Goal: Task Accomplishment & Management: Use online tool/utility

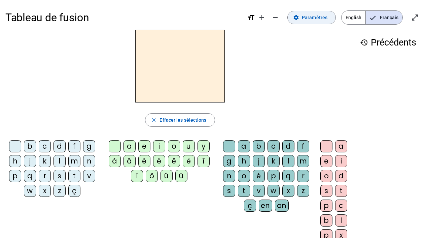
click at [306, 14] on span "Paramètres" at bounding box center [315, 17] width 26 height 8
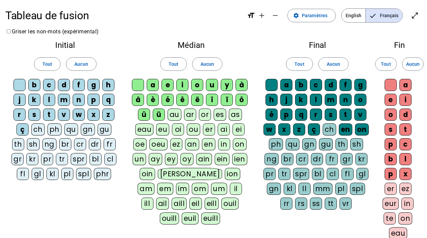
scroll to position [2, 0]
click at [302, 17] on span at bounding box center [312, 15] width 48 height 16
click at [252, 15] on mat-icon "format_size" at bounding box center [251, 15] width 8 height 8
click at [274, 27] on div "Tableau de fusion format_size add remove settings Paramètres English Français o…" at bounding box center [213, 15] width 416 height 24
click at [322, 14] on span "Paramètres" at bounding box center [315, 15] width 26 height 8
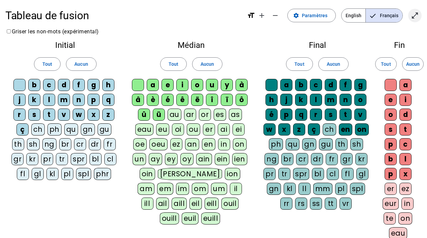
click at [414, 16] on mat-icon "open_in_full" at bounding box center [415, 15] width 8 height 8
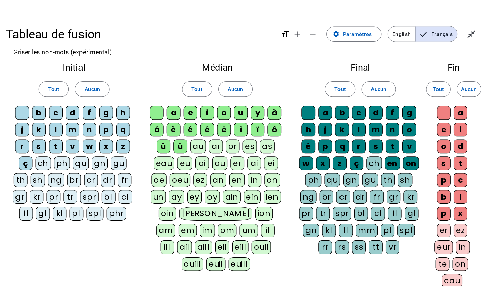
scroll to position [0, 0]
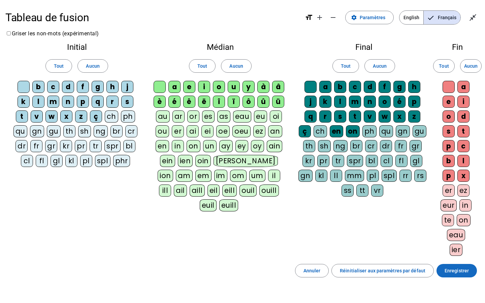
click at [427, 237] on span "Enregistrer" at bounding box center [456, 271] width 24 height 8
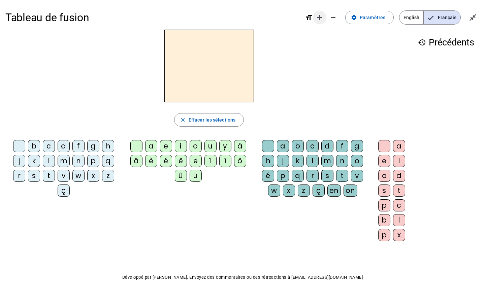
click at [322, 21] on mat-icon "add" at bounding box center [319, 17] width 8 height 8
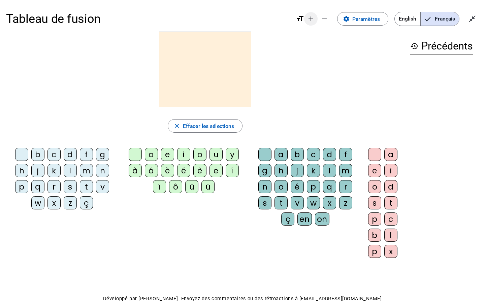
click at [322, 21] on mat-icon "remove" at bounding box center [324, 19] width 8 height 8
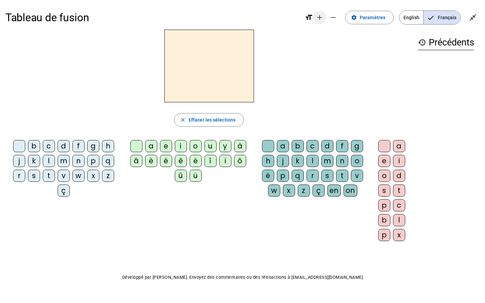
click at [322, 21] on mat-icon "add" at bounding box center [319, 17] width 8 height 8
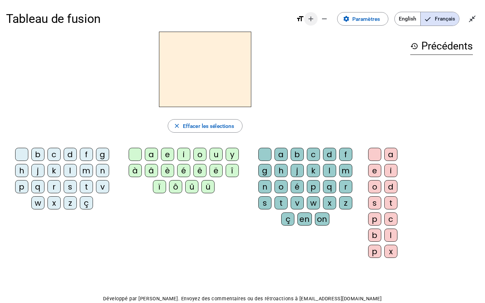
click at [313, 21] on mat-icon "add" at bounding box center [311, 19] width 8 height 8
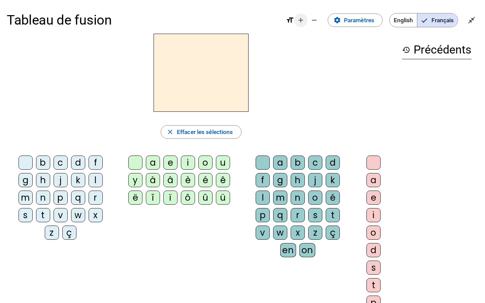
click at [313, 21] on mat-icon "remove" at bounding box center [314, 20] width 8 height 8
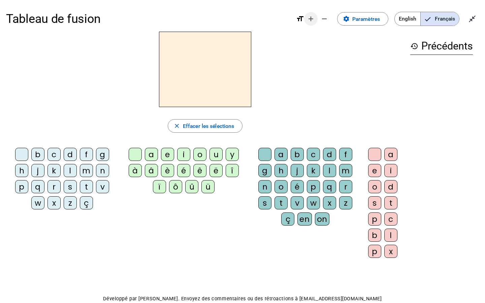
click at [309, 21] on mat-icon "add" at bounding box center [311, 19] width 8 height 8
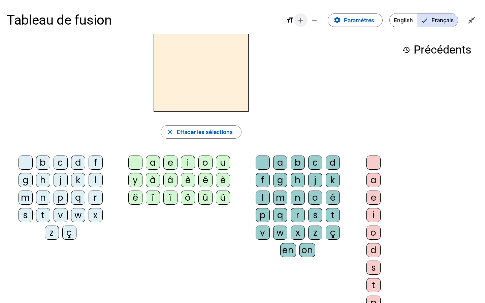
click at [310, 21] on mat-icon "remove" at bounding box center [314, 20] width 8 height 8
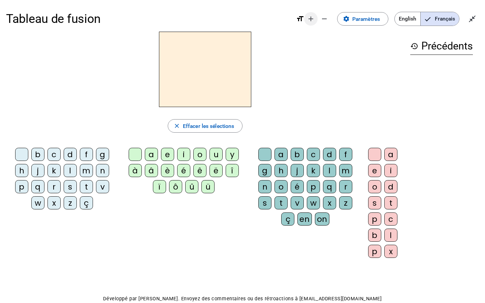
click at [309, 19] on mat-icon "add" at bounding box center [311, 19] width 8 height 8
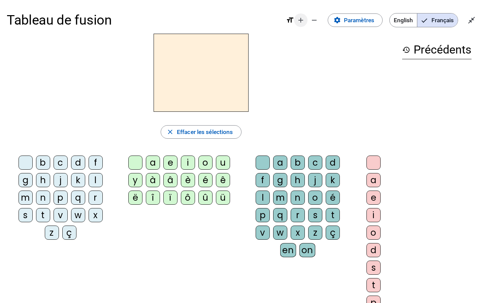
click at [299, 21] on mat-icon "add" at bounding box center [301, 20] width 8 height 8
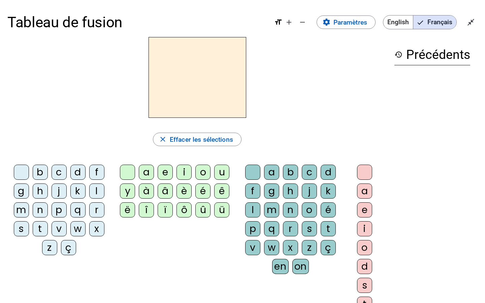
scroll to position [3, 0]
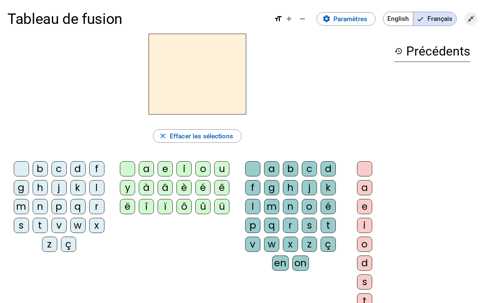
click at [427, 18] on mat-icon "close_fullscreen" at bounding box center [471, 19] width 8 height 8
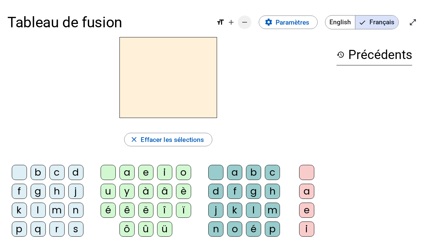
scroll to position [0, 0]
click at [246, 24] on mat-icon "remove" at bounding box center [245, 22] width 8 height 8
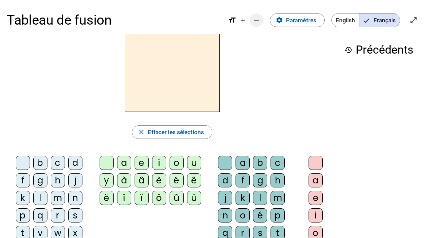
click at [253, 20] on mat-icon "remove" at bounding box center [257, 20] width 8 height 8
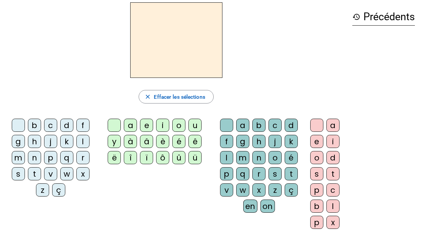
scroll to position [28, 0]
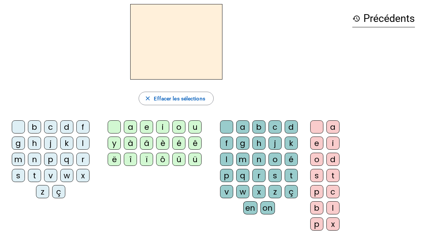
click at [319, 144] on div "e" at bounding box center [316, 142] width 13 height 13
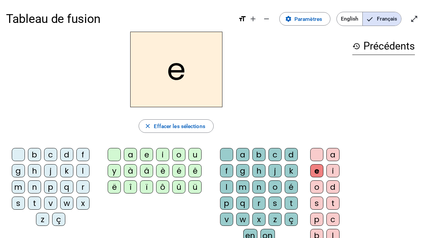
scroll to position [0, 0]
click at [295, 16] on span "Paramètres" at bounding box center [309, 18] width 28 height 9
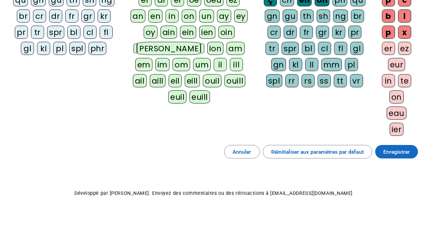
click at [398, 152] on span "Enregistrer" at bounding box center [396, 151] width 27 height 9
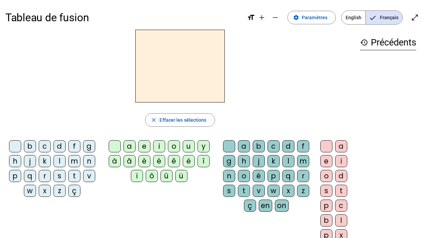
click at [62, 160] on div "l" at bounding box center [60, 161] width 12 height 12
click at [127, 146] on div "a" at bounding box center [130, 146] width 12 height 12
click at [57, 159] on div "l" at bounding box center [60, 161] width 12 height 12
click at [142, 147] on div "e" at bounding box center [144, 146] width 12 height 12
click at [191, 146] on div "u" at bounding box center [189, 146] width 12 height 12
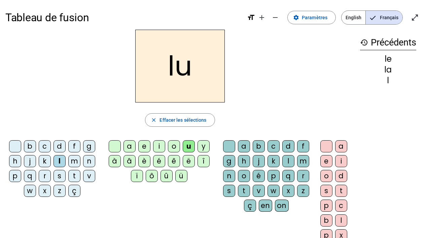
click at [74, 177] on div "t" at bounding box center [74, 176] width 12 height 12
click at [143, 147] on div "e" at bounding box center [144, 146] width 12 height 12
click at [126, 145] on div "a" at bounding box center [130, 146] width 12 height 12
